Goal: Task Accomplishment & Management: Complete application form

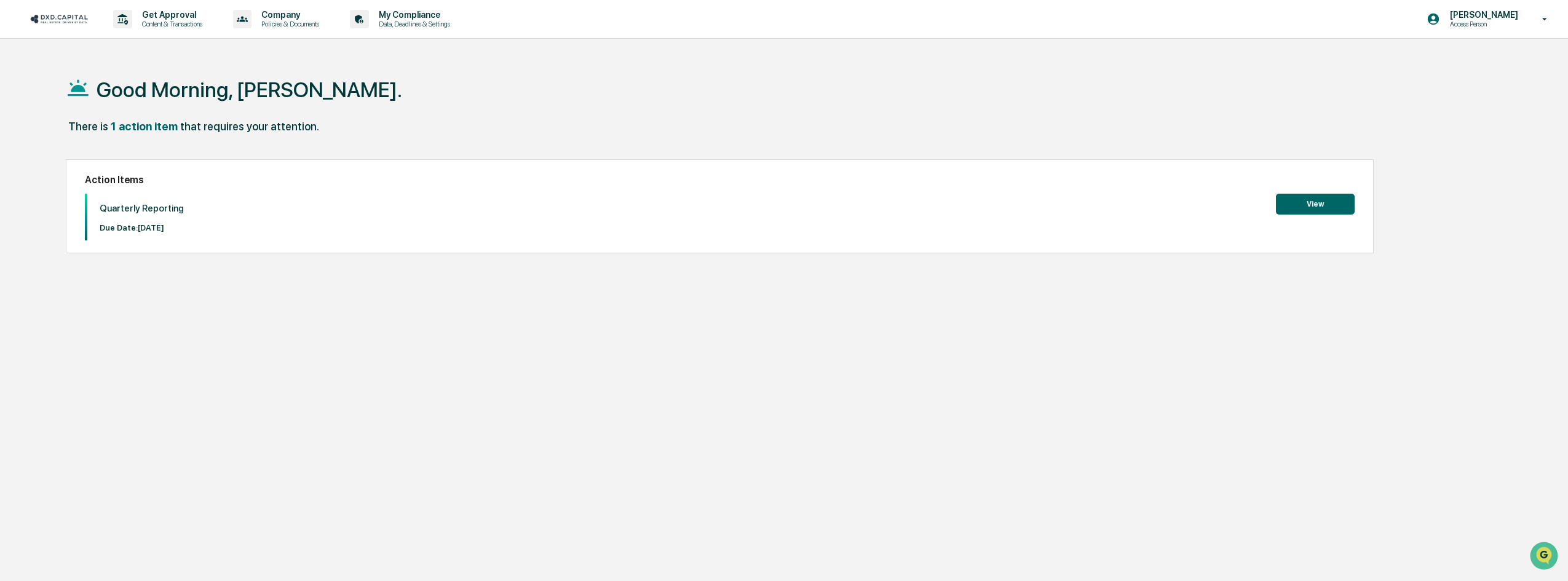
click at [1289, 205] on button "View" at bounding box center [1315, 204] width 79 height 21
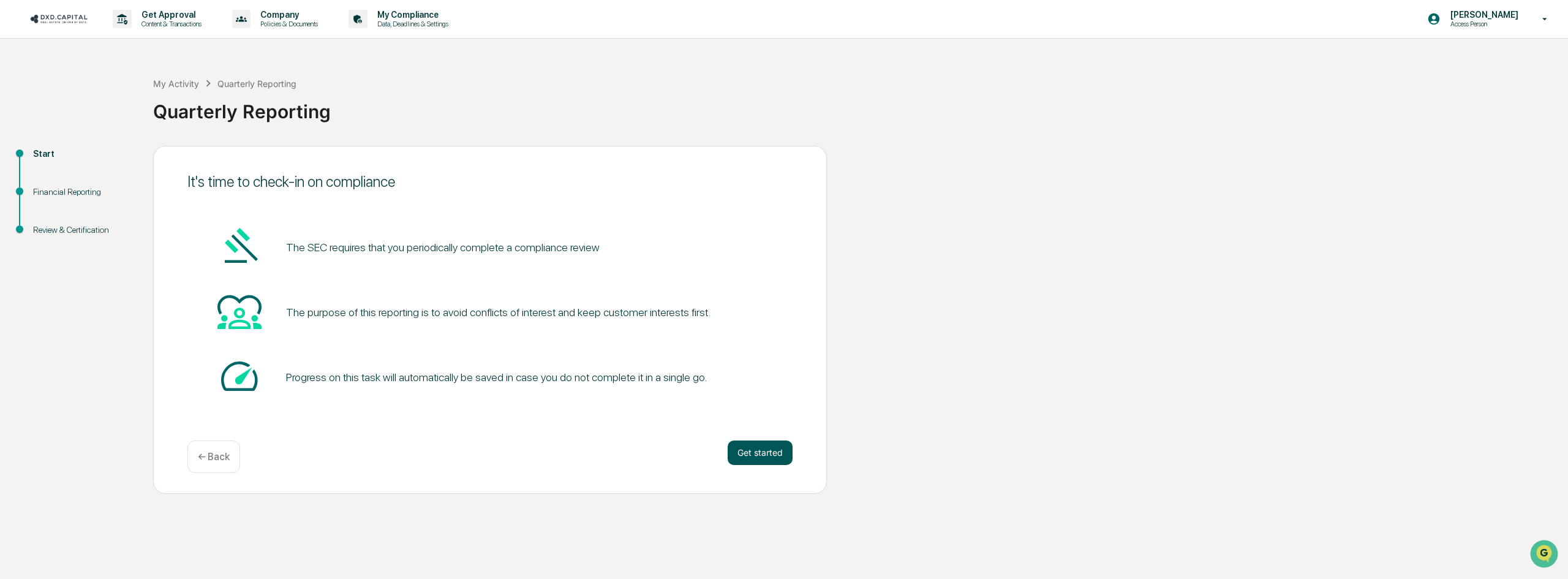
click at [757, 453] on button "Get started" at bounding box center [760, 453] width 65 height 25
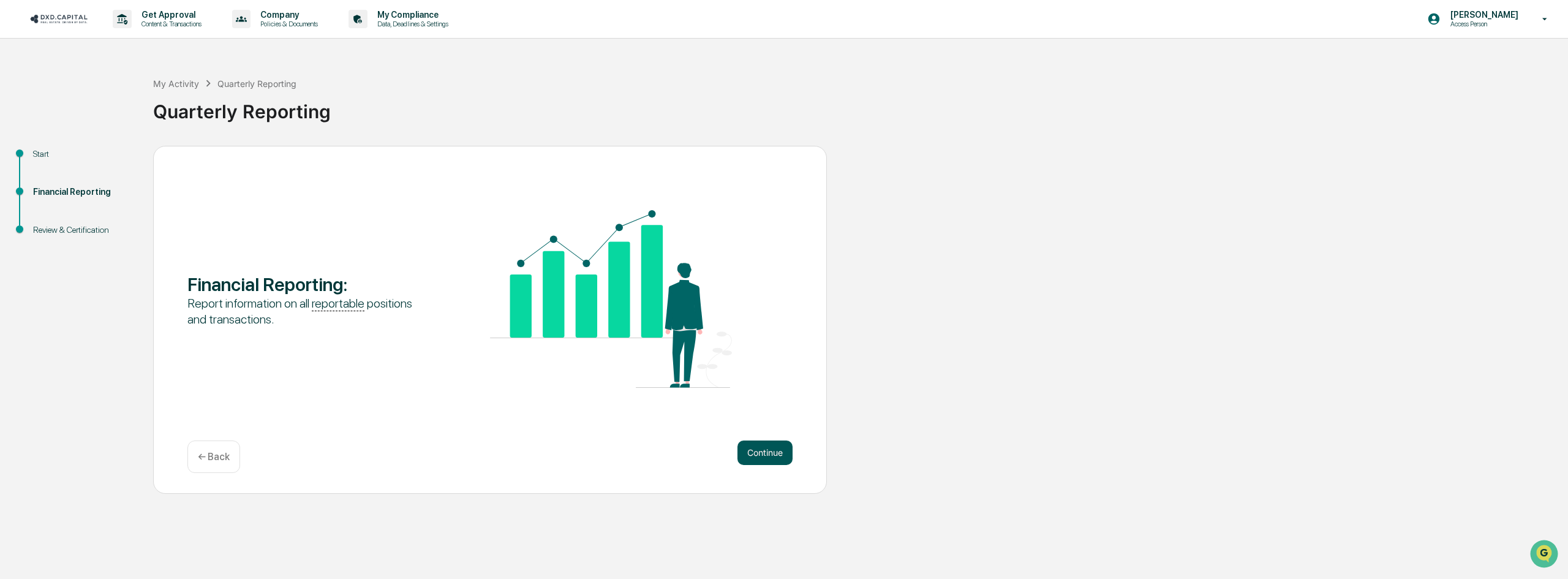
click at [758, 446] on button "Continue" at bounding box center [765, 453] width 55 height 25
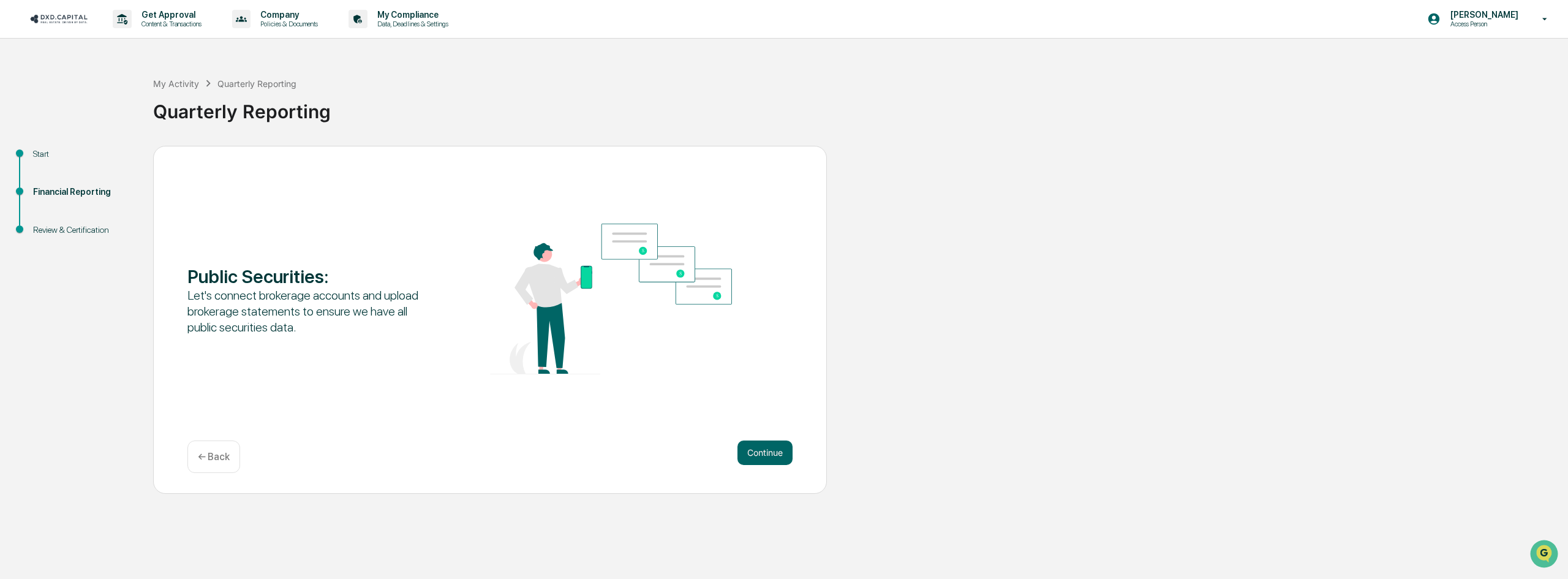
click at [758, 446] on button "Continue" at bounding box center [765, 453] width 55 height 25
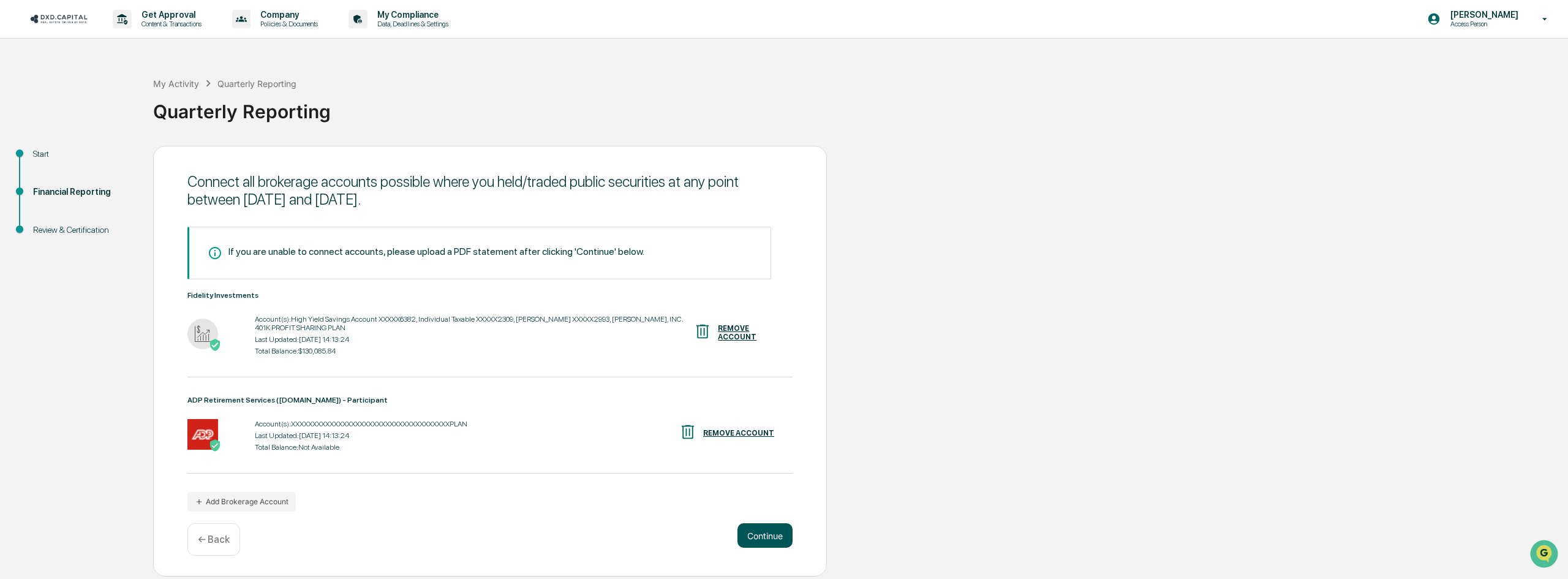
click at [770, 532] on button "Continue" at bounding box center [765, 535] width 55 height 25
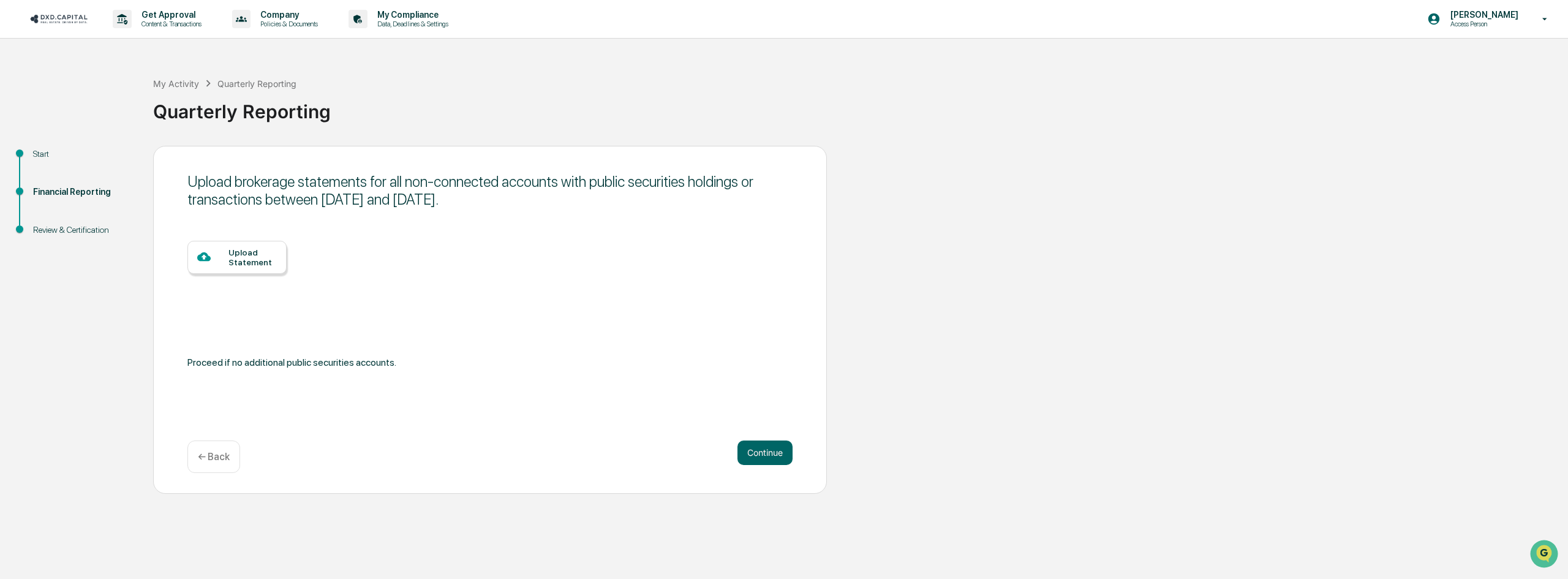
click at [757, 465] on div "Continue ← Back" at bounding box center [490, 457] width 606 height 33
click at [758, 451] on button "Continue" at bounding box center [765, 453] width 55 height 25
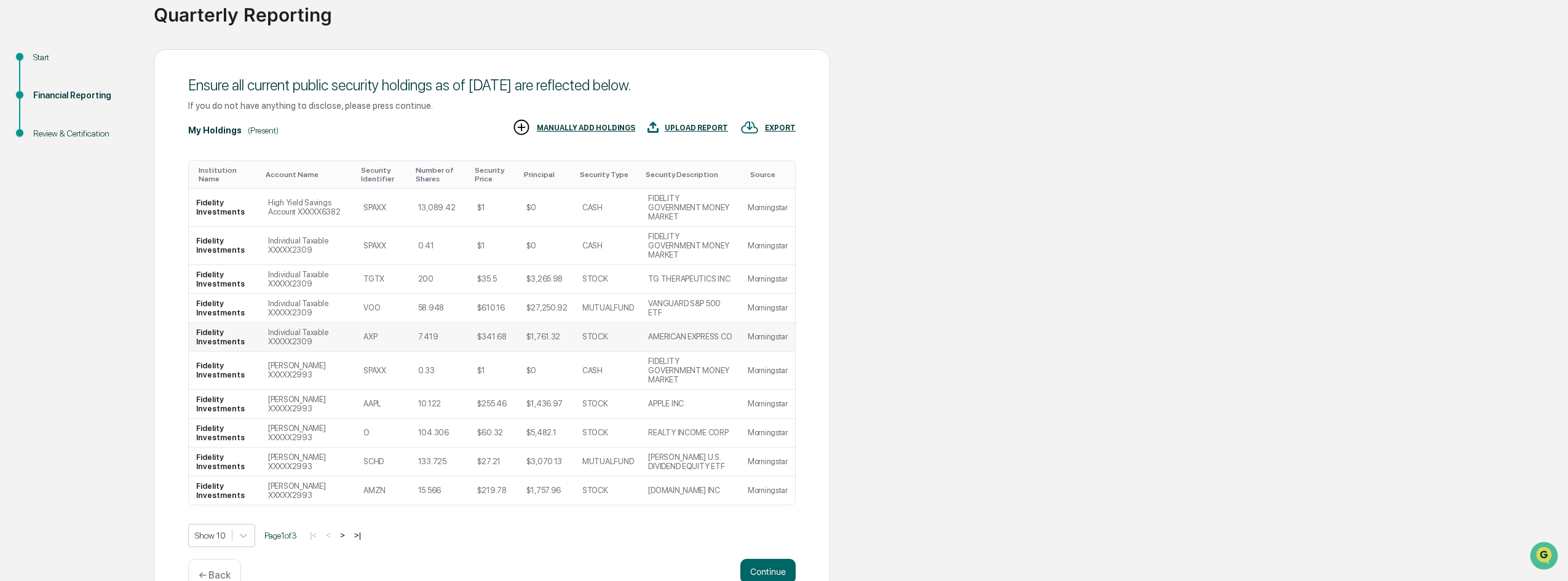
scroll to position [101, 0]
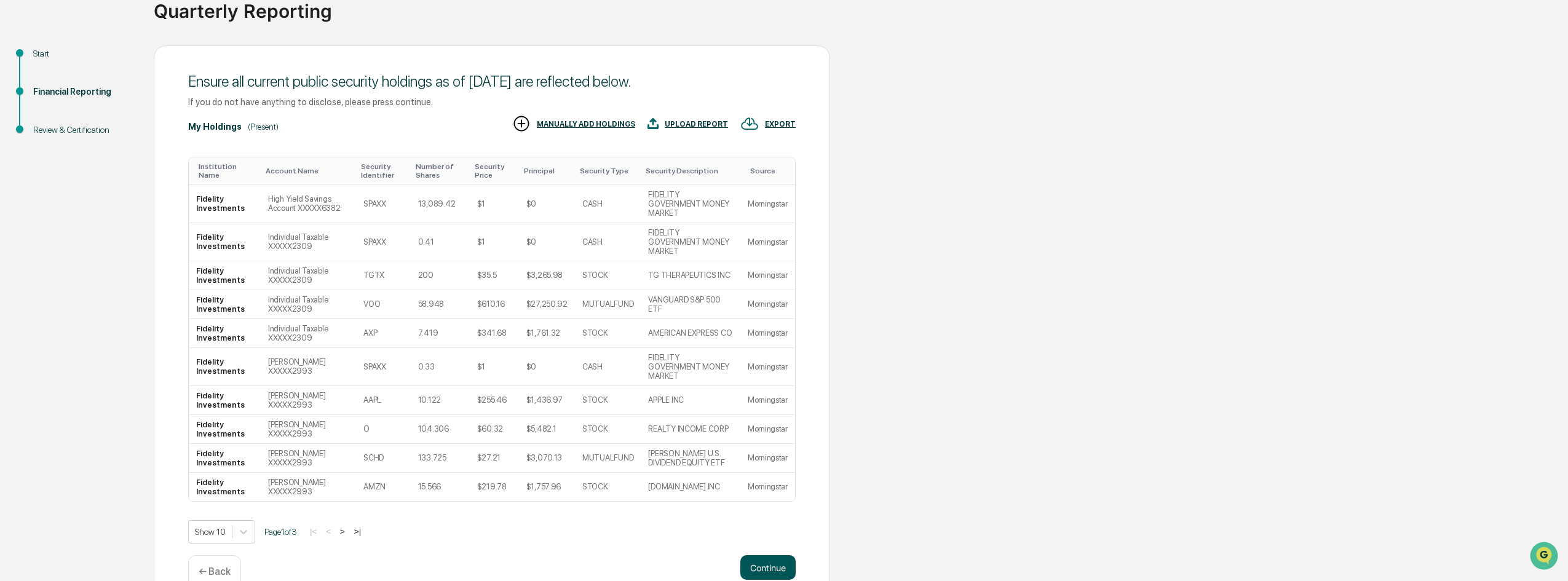
click at [753, 555] on button "Continue" at bounding box center [768, 567] width 55 height 25
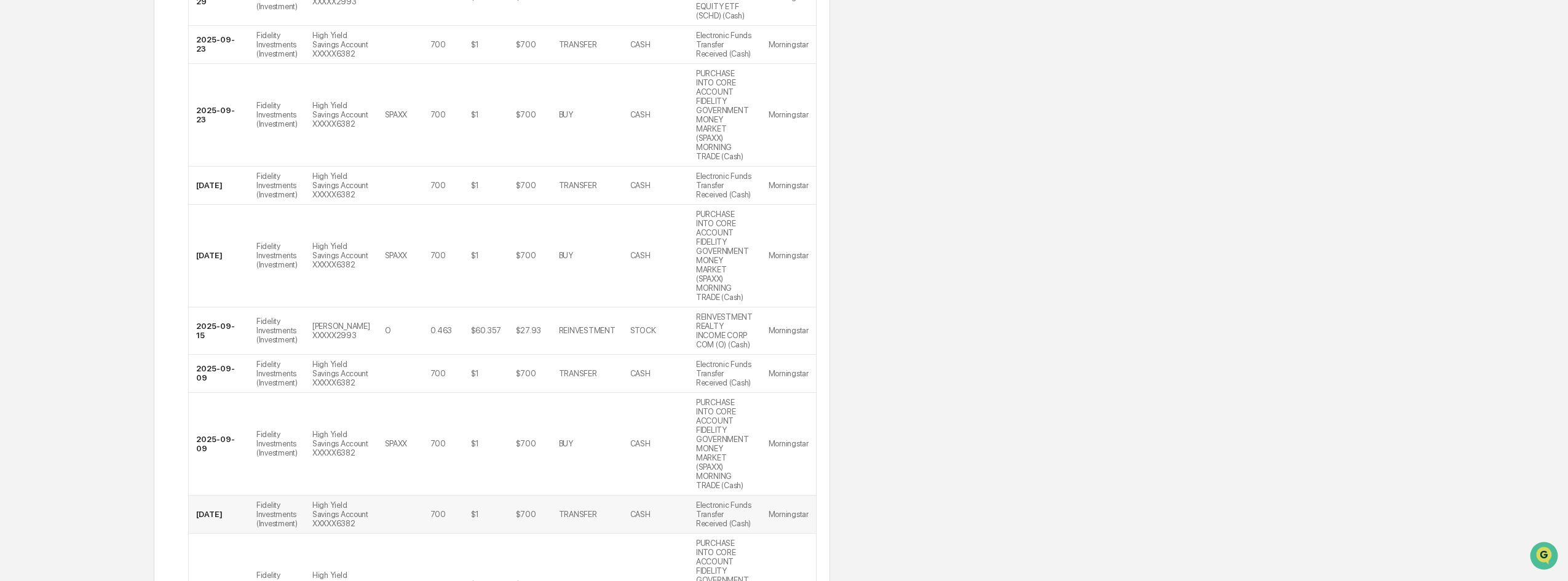
scroll to position [441, 0]
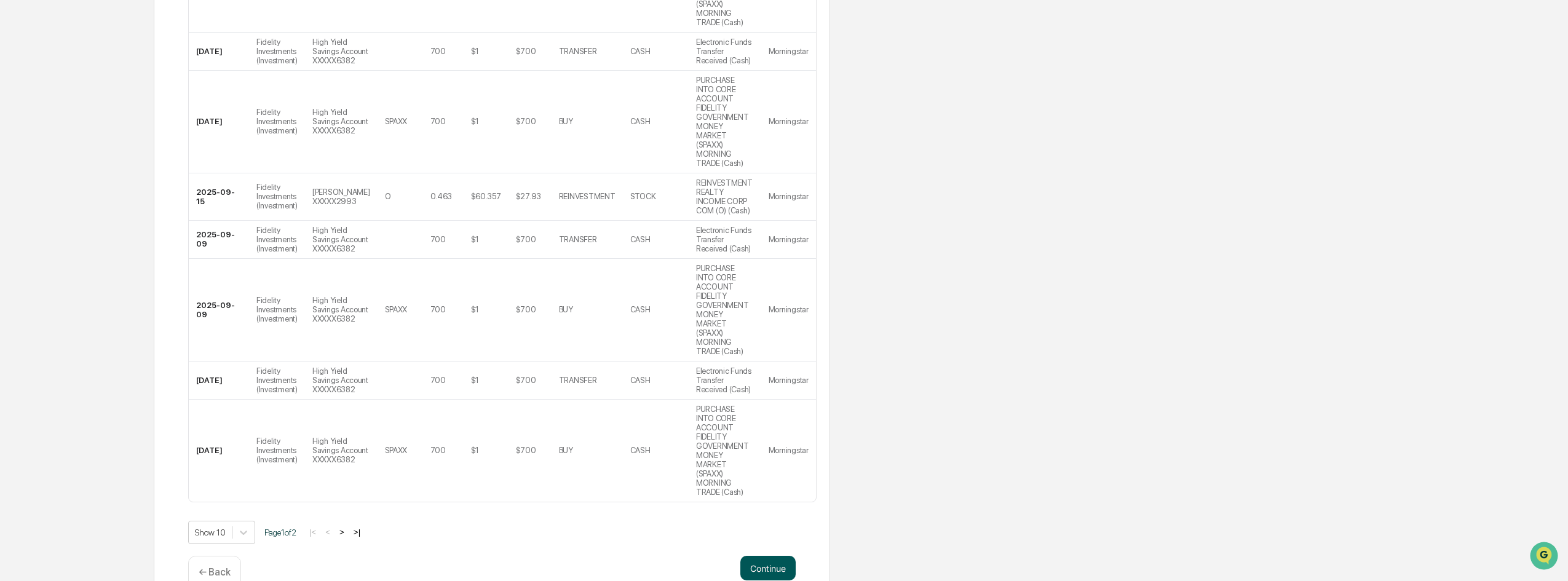
click at [768, 555] on button "Continue" at bounding box center [768, 567] width 55 height 25
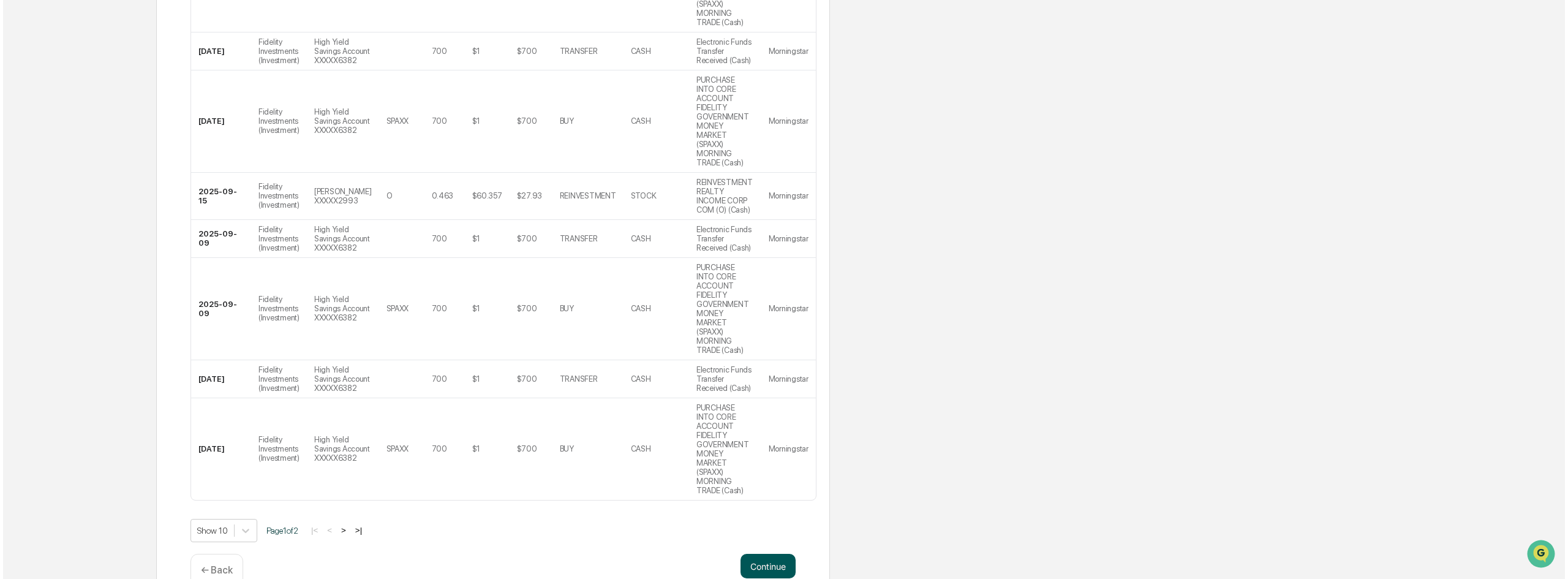
scroll to position [0, 0]
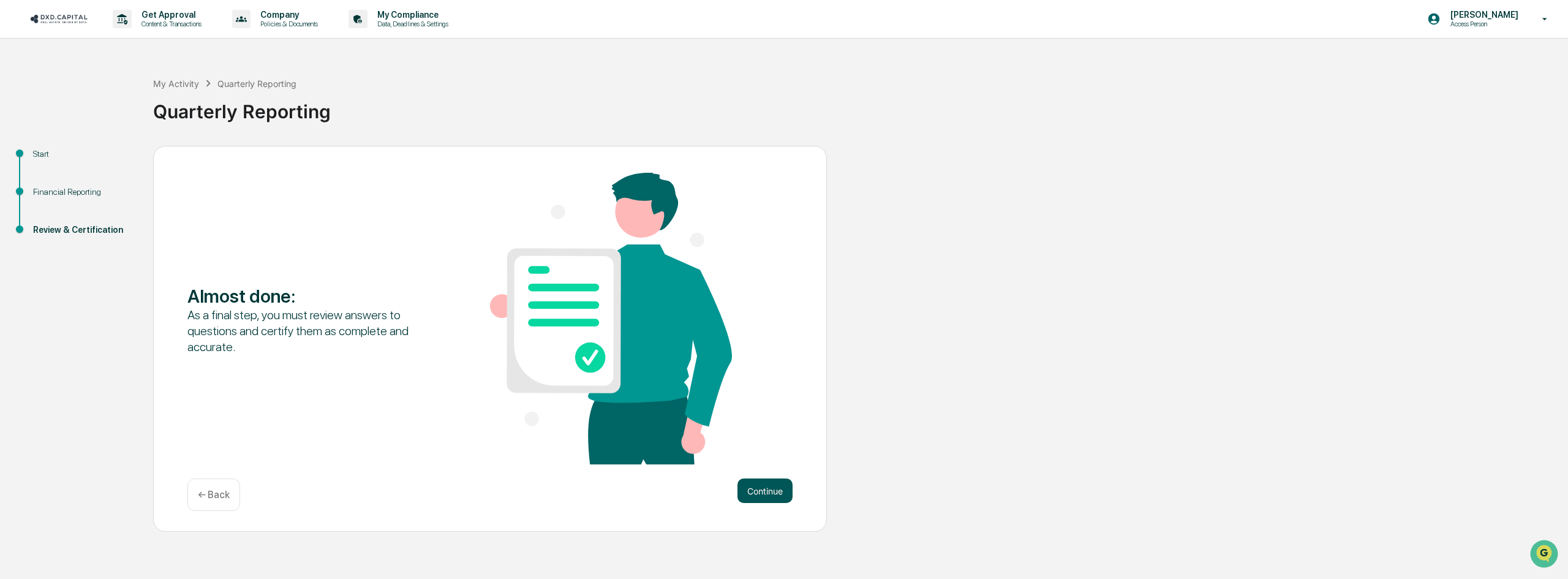
click at [773, 487] on button "Continue" at bounding box center [765, 490] width 55 height 25
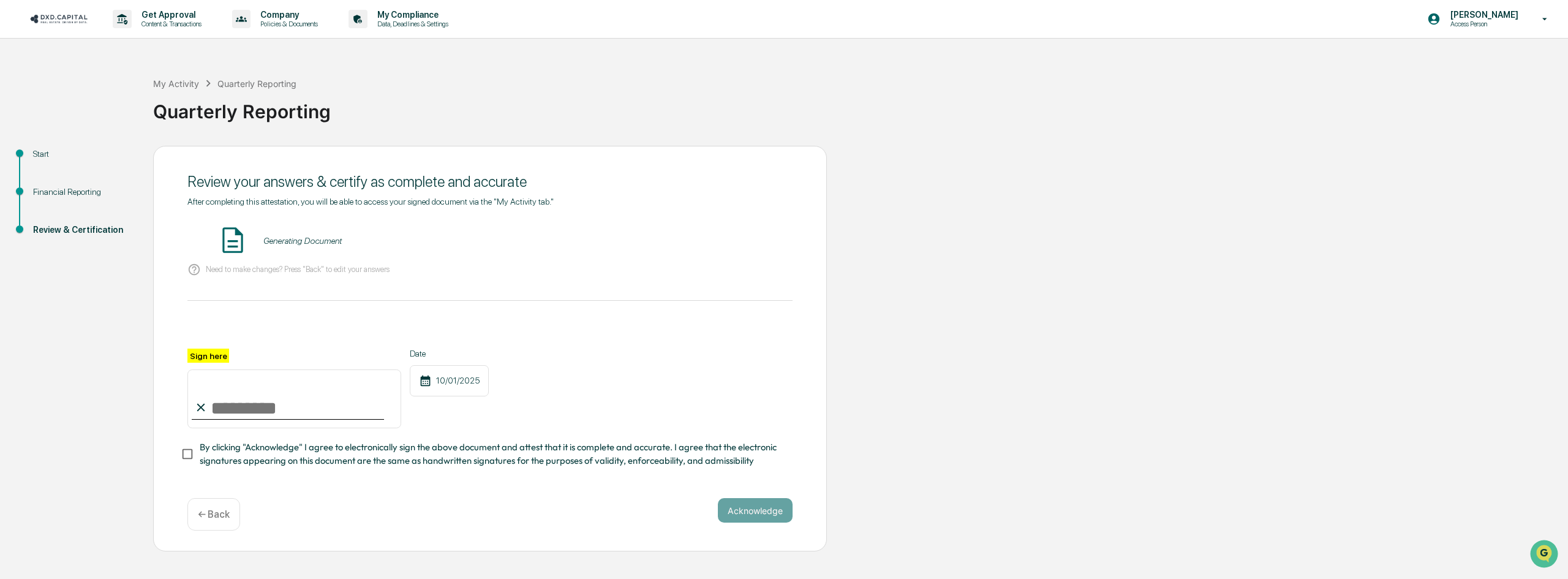
click at [266, 421] on input "Sign here" at bounding box center [294, 399] width 214 height 59
type input "**********"
click at [707, 233] on button "VIEW" at bounding box center [723, 241] width 80 height 21
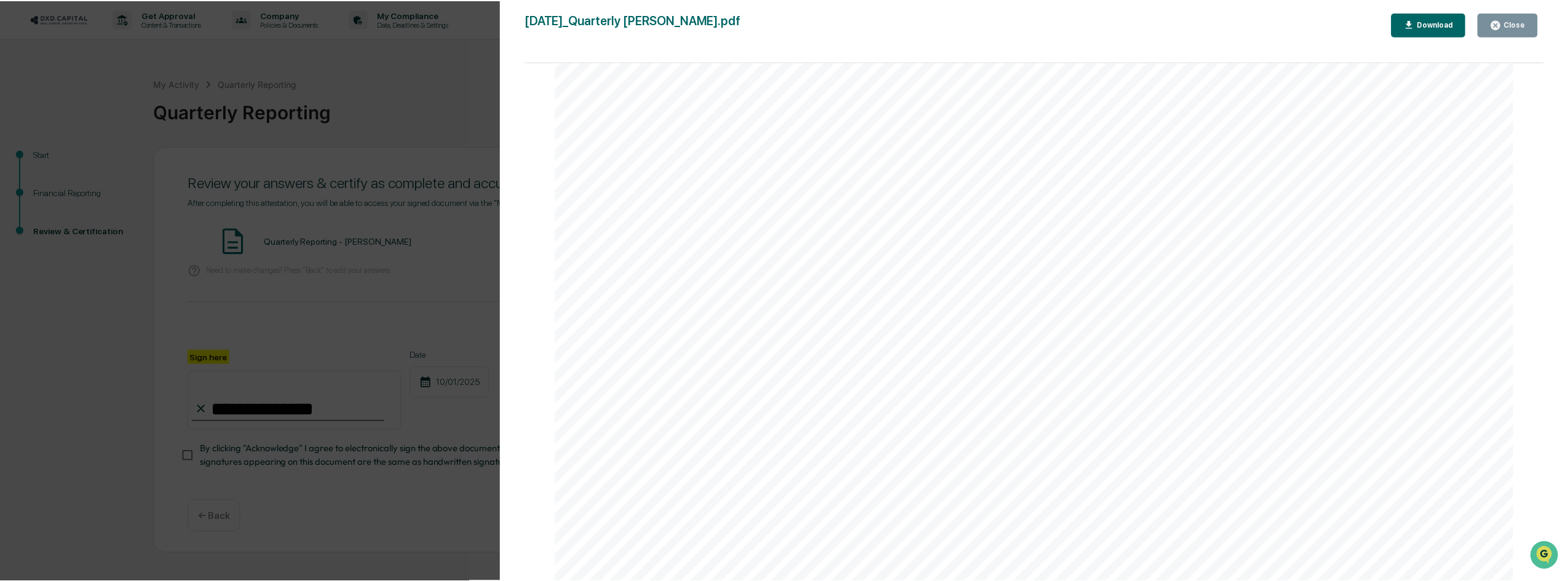
scroll to position [5066, 0]
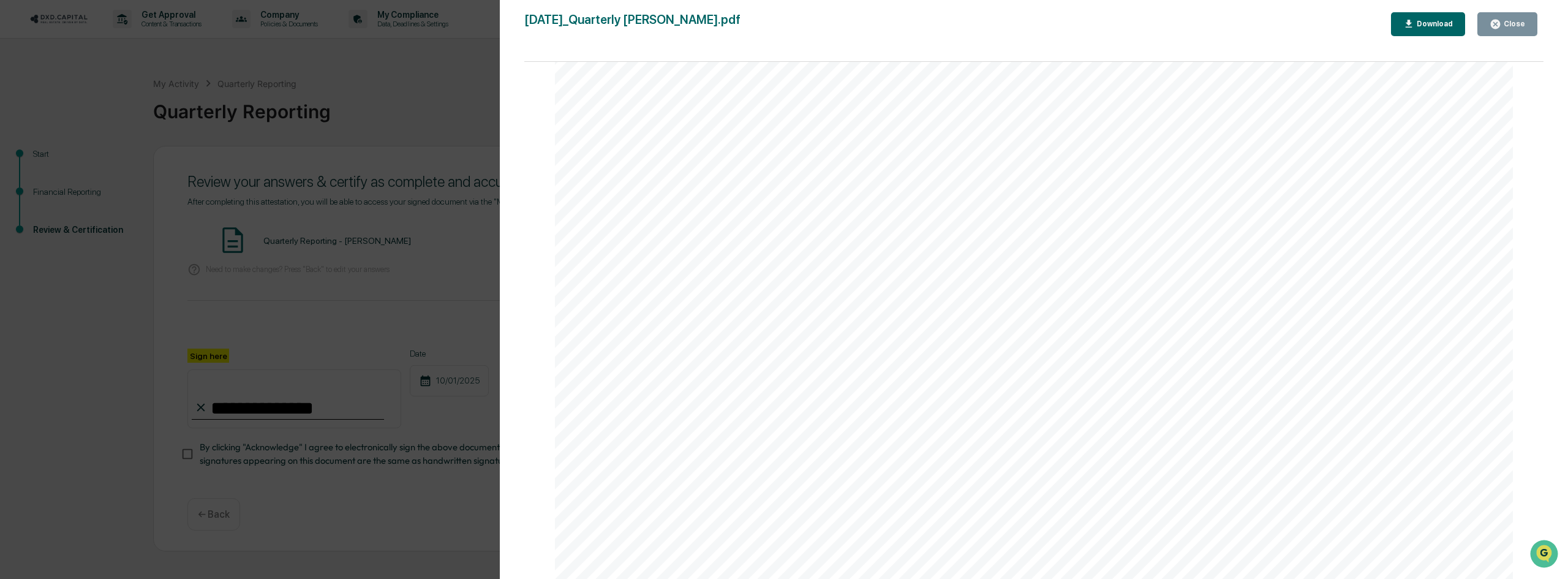
click at [1517, 25] on div "Close" at bounding box center [1514, 24] width 24 height 9
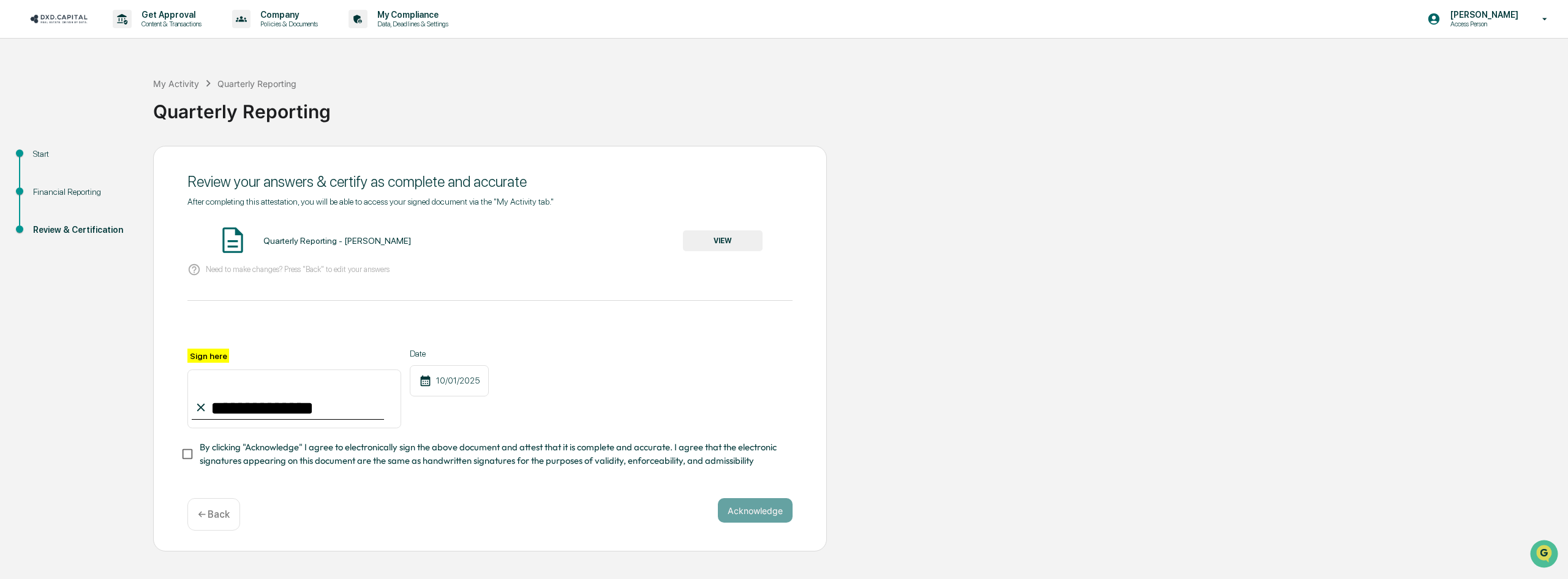
click at [180, 458] on div "**********" at bounding box center [490, 349] width 674 height 406
click at [750, 522] on button "Acknowledge" at bounding box center [755, 510] width 74 height 25
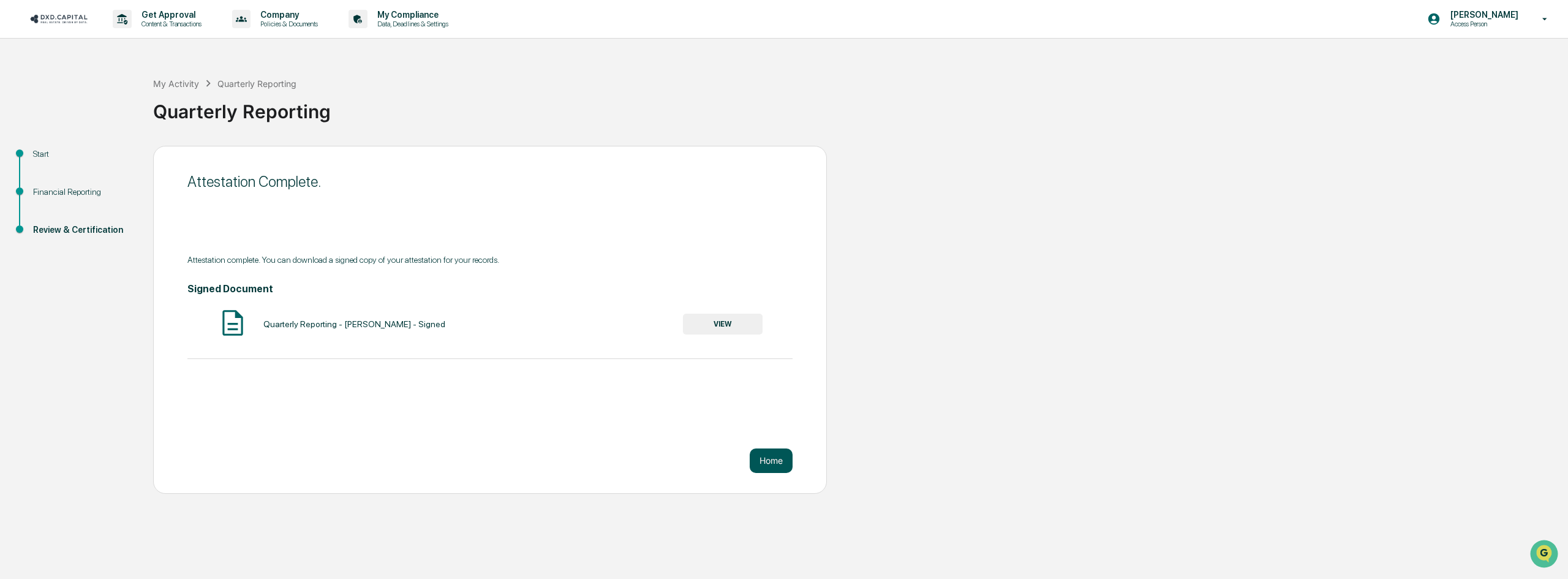
click at [771, 456] on button "Home" at bounding box center [771, 461] width 43 height 25
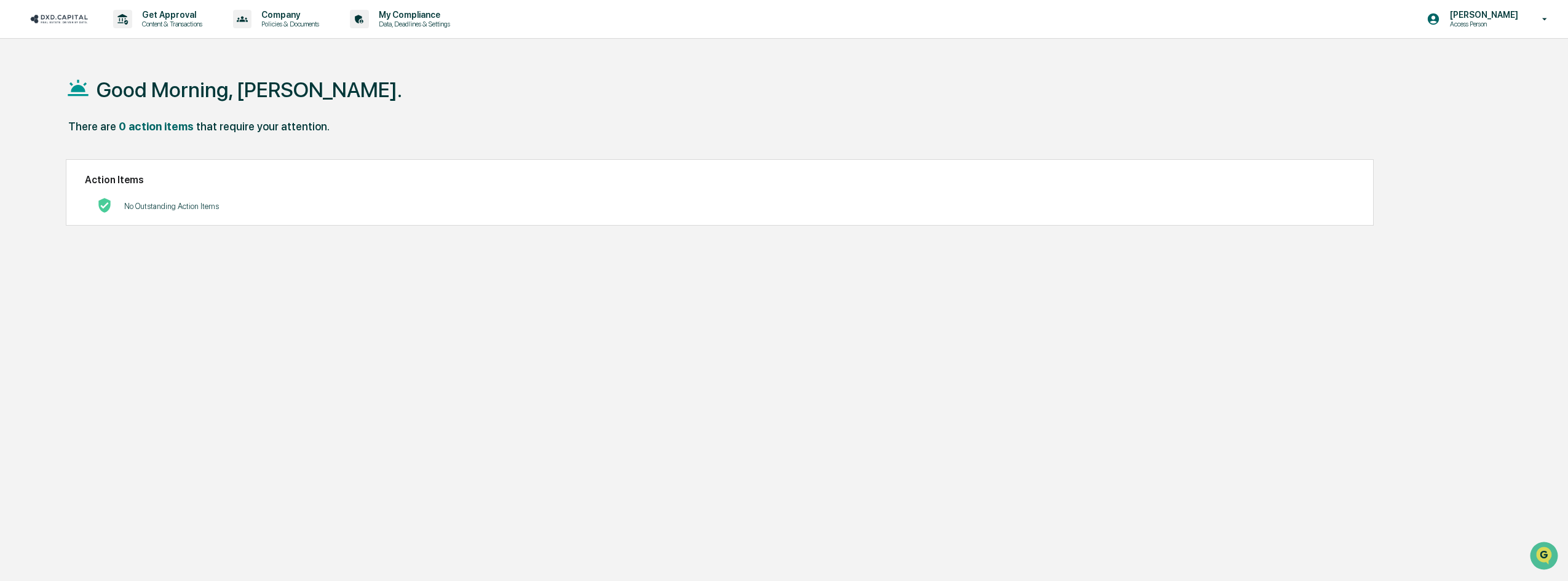
click at [79, 18] on img at bounding box center [59, 18] width 59 height 12
